Goal: Check status: Check status

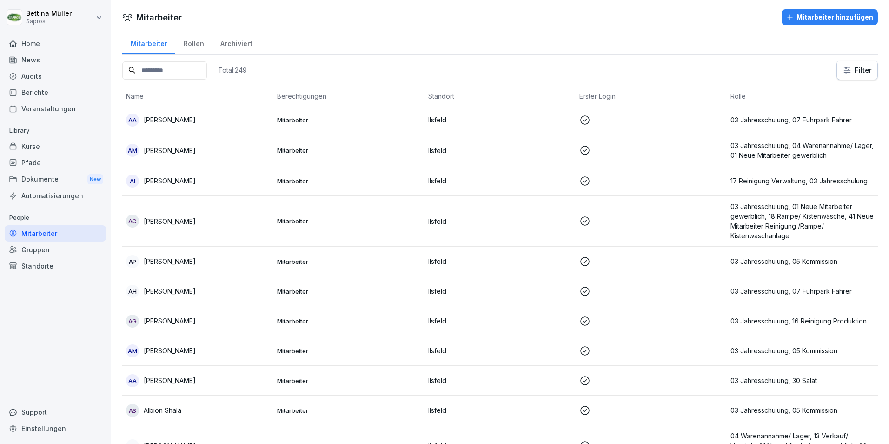
click at [167, 66] on input at bounding box center [164, 70] width 85 height 18
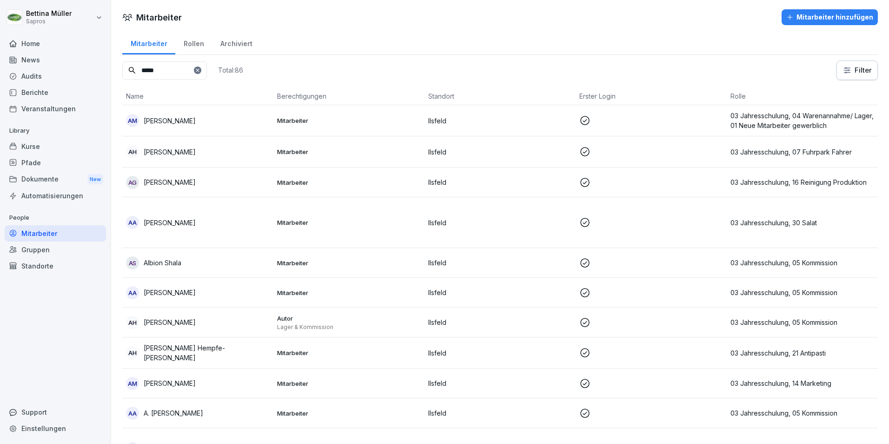
type input "*****"
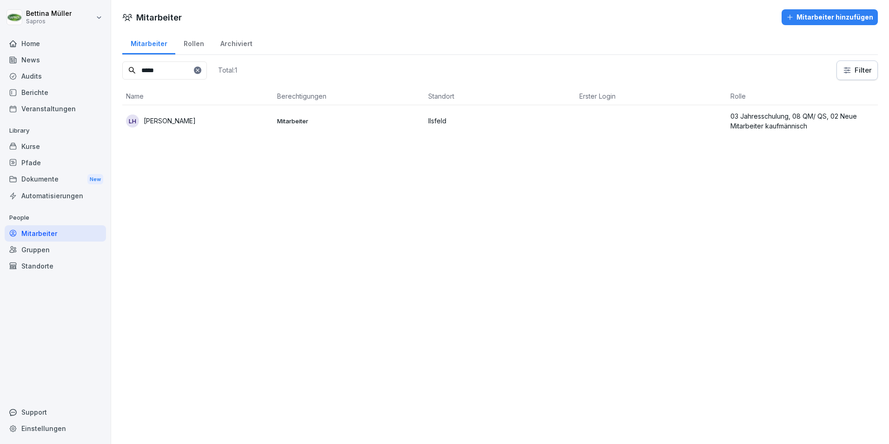
click at [155, 121] on p "[PERSON_NAME]" at bounding box center [170, 121] width 52 height 10
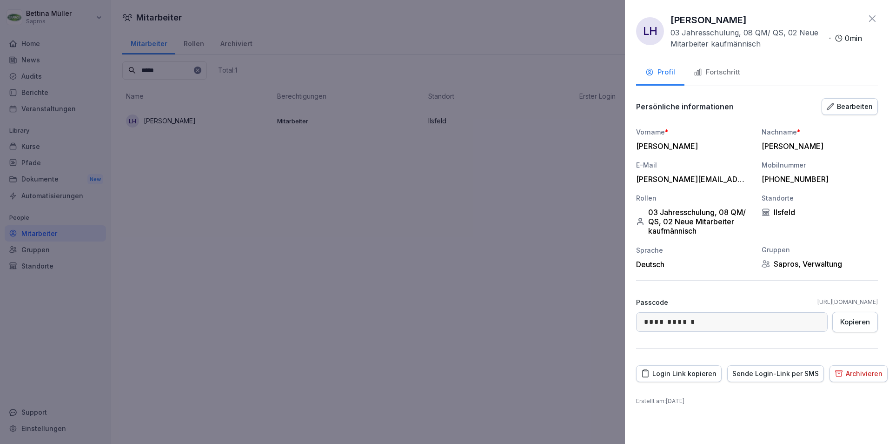
click at [724, 73] on div "Fortschritt" at bounding box center [717, 72] width 47 height 11
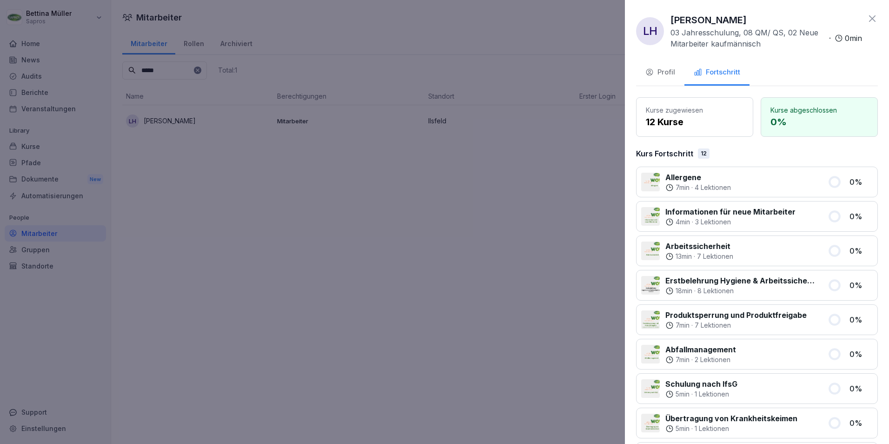
click at [452, 206] on div at bounding box center [444, 222] width 889 height 444
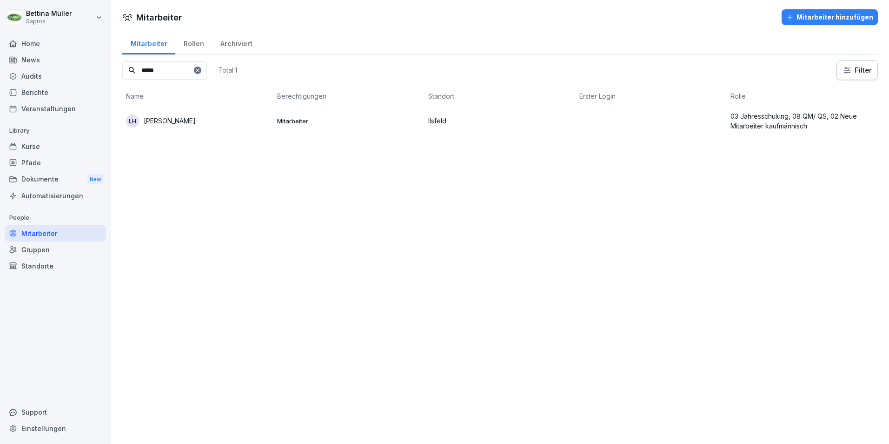
click at [200, 71] on icon at bounding box center [198, 70] width 6 height 6
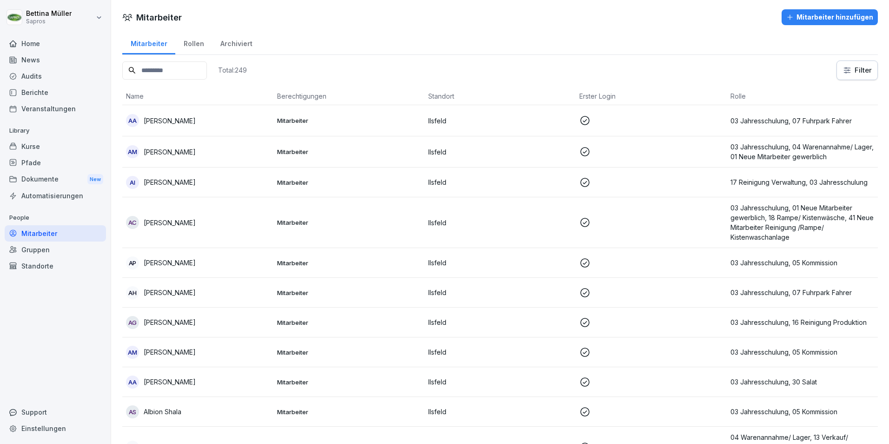
click at [179, 71] on input at bounding box center [164, 70] width 85 height 18
type input "******"
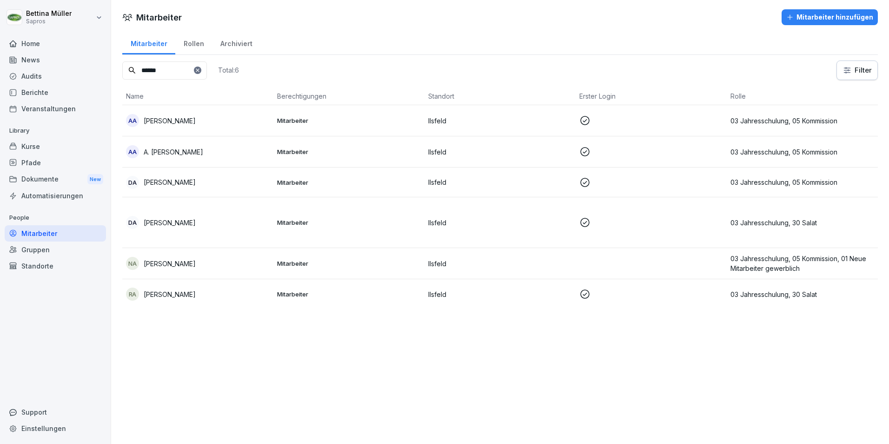
click at [170, 267] on p "[PERSON_NAME]" at bounding box center [170, 264] width 52 height 10
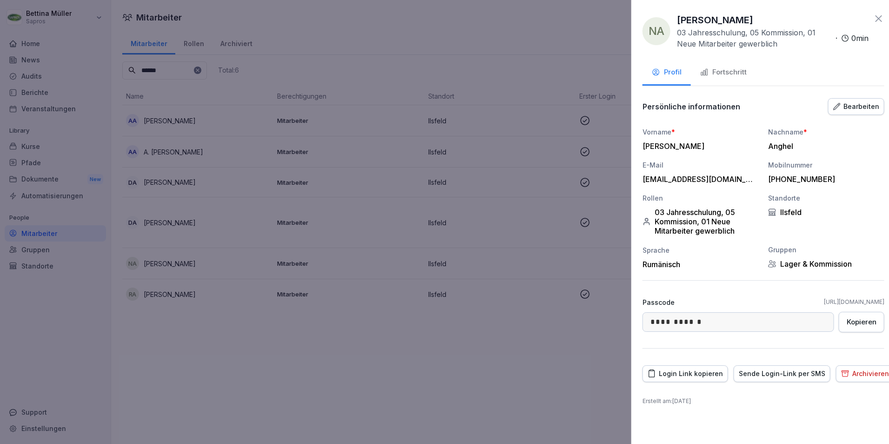
click at [170, 267] on div at bounding box center [444, 222] width 889 height 444
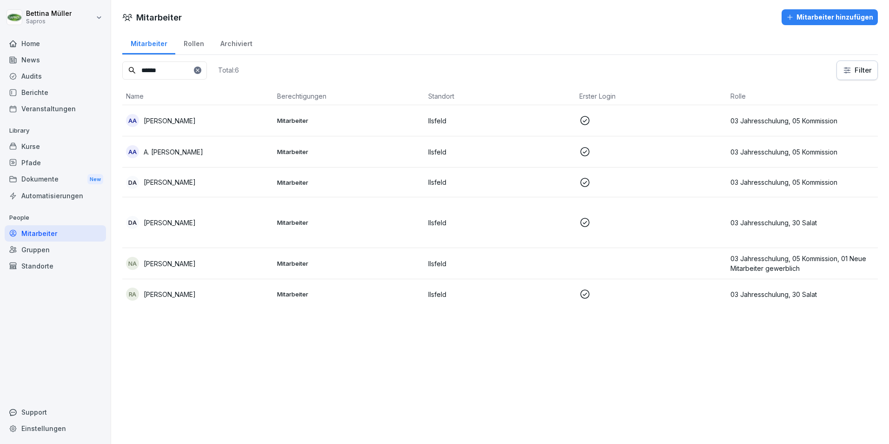
click at [170, 267] on p "[PERSON_NAME]" at bounding box center [170, 264] width 52 height 10
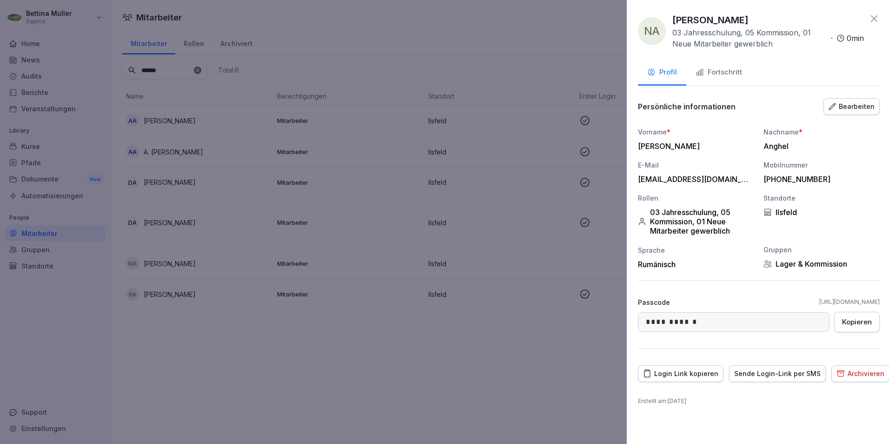
click at [170, 267] on div at bounding box center [444, 222] width 889 height 444
